Goal: Information Seeking & Learning: Learn about a topic

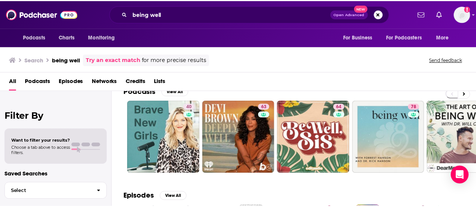
scroll to position [12, 0]
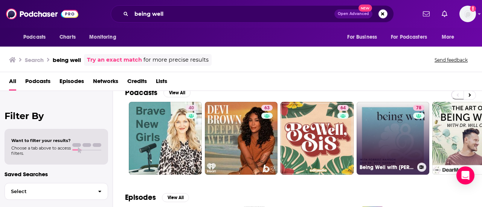
click at [404, 137] on link "78 Being Well with [PERSON_NAME] and Dr. [PERSON_NAME]" at bounding box center [392, 138] width 73 height 73
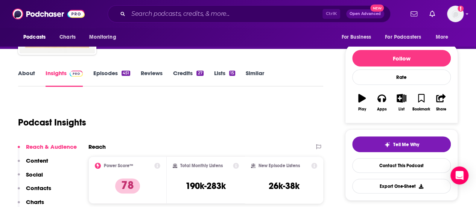
scroll to position [125, 0]
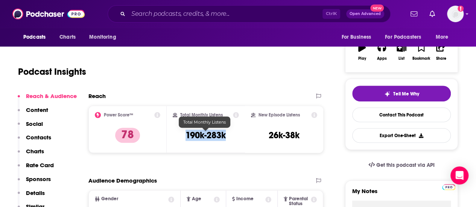
drag, startPoint x: 231, startPoint y: 138, endPoint x: 185, endPoint y: 138, distance: 45.9
click at [185, 138] on div "Total Monthly Listens 190k-283k" at bounding box center [206, 129] width 66 height 35
copy h3 "190k-283k"
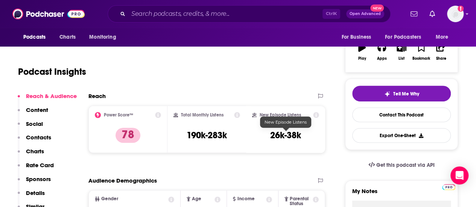
click at [265, 134] on div "New Episode Listens 26k-38k" at bounding box center [285, 129] width 67 height 35
drag, startPoint x: 265, startPoint y: 134, endPoint x: 296, endPoint y: 135, distance: 30.9
click at [296, 135] on div "New Episode Listens 26k-38k" at bounding box center [285, 129] width 67 height 35
copy h3 "26k-38k"
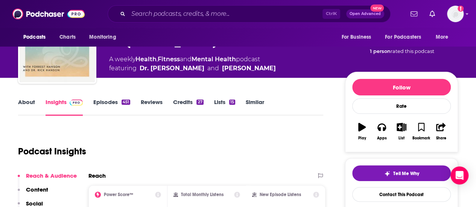
scroll to position [44, 0]
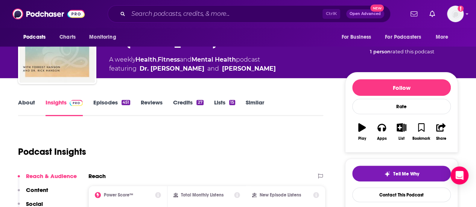
click at [29, 105] on link "About" at bounding box center [26, 107] width 17 height 17
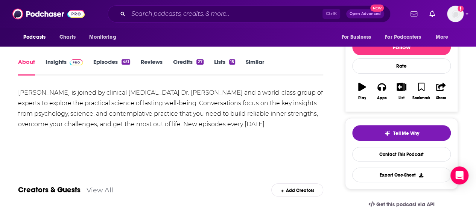
scroll to position [95, 0]
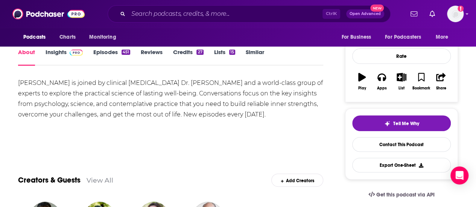
click at [26, 82] on div "[PERSON_NAME] is joined by clinical [MEDICAL_DATA] Dr. [PERSON_NAME] and a worl…" at bounding box center [170, 99] width 305 height 42
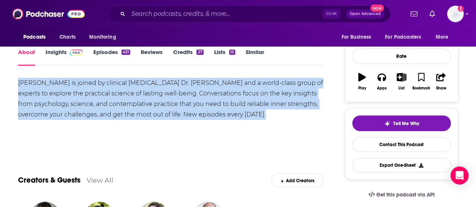
drag, startPoint x: 26, startPoint y: 82, endPoint x: 268, endPoint y: 112, distance: 243.9
click at [268, 112] on div "[PERSON_NAME] is joined by clinical [MEDICAL_DATA] Dr. [PERSON_NAME] and a worl…" at bounding box center [170, 99] width 305 height 42
copy div "[PERSON_NAME] is joined by clinical [MEDICAL_DATA] Dr. [PERSON_NAME] and a worl…"
